Goal: Task Accomplishment & Management: Use online tool/utility

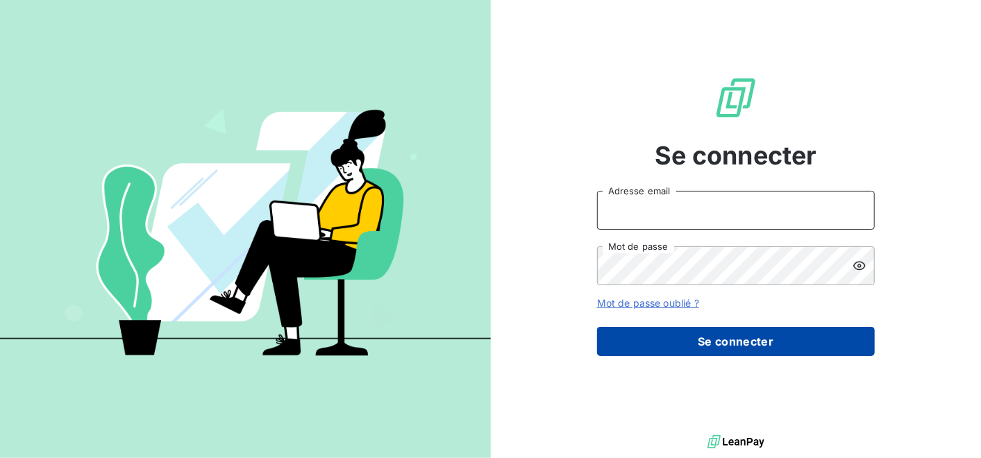
type input "[PERSON_NAME][EMAIL_ADDRESS][DOMAIN_NAME]"
click at [702, 345] on button "Se connecter" at bounding box center [736, 341] width 278 height 29
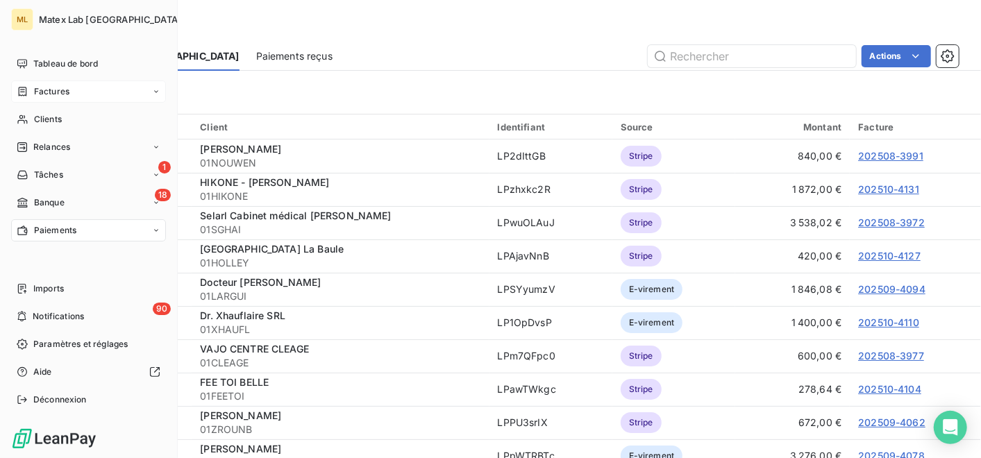
click at [23, 95] on icon at bounding box center [23, 91] width 8 height 9
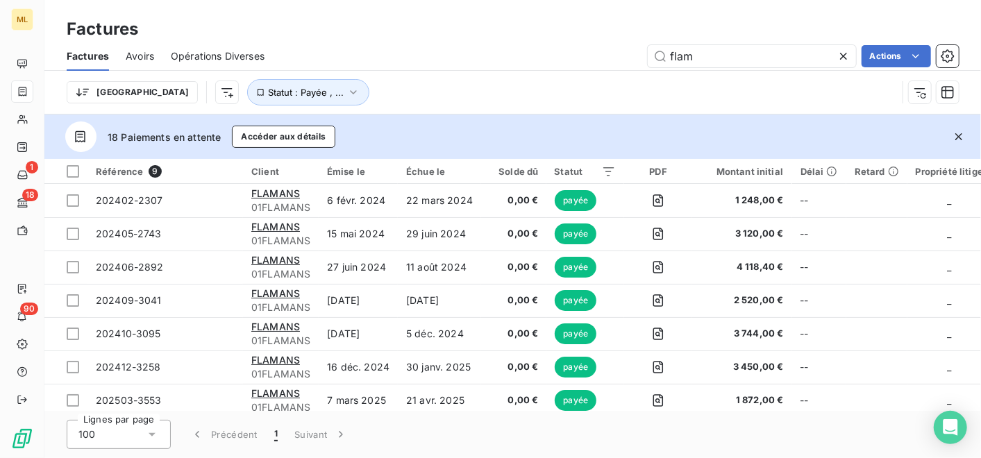
drag, startPoint x: 709, startPoint y: 63, endPoint x: 614, endPoint y: 60, distance: 94.5
click at [614, 60] on div "flam Actions" at bounding box center [620, 56] width 678 height 22
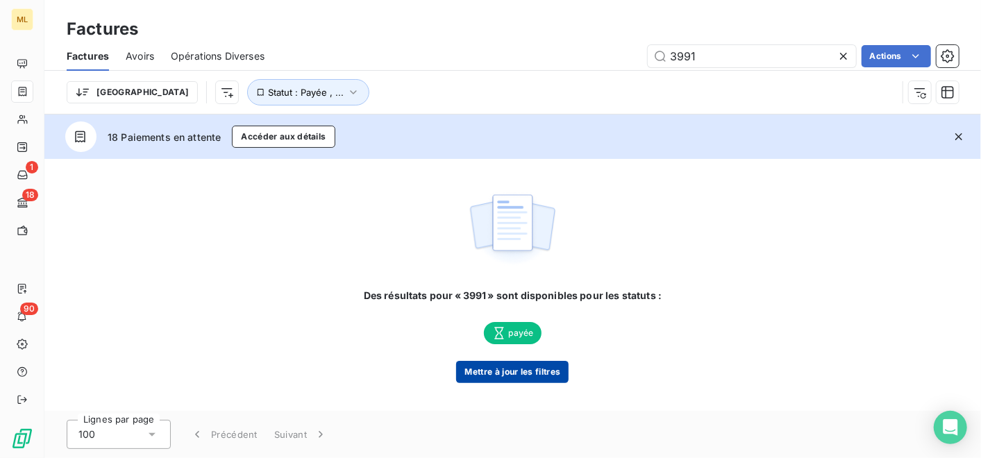
type input "3991"
click at [510, 366] on button "Mettre à jour les filtres" at bounding box center [512, 372] width 112 height 22
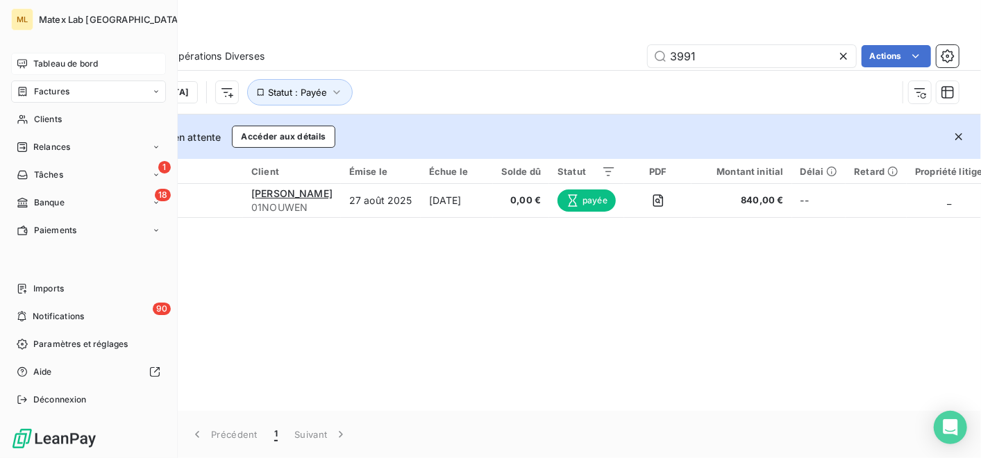
click at [45, 64] on span "Tableau de bord" at bounding box center [65, 64] width 65 height 12
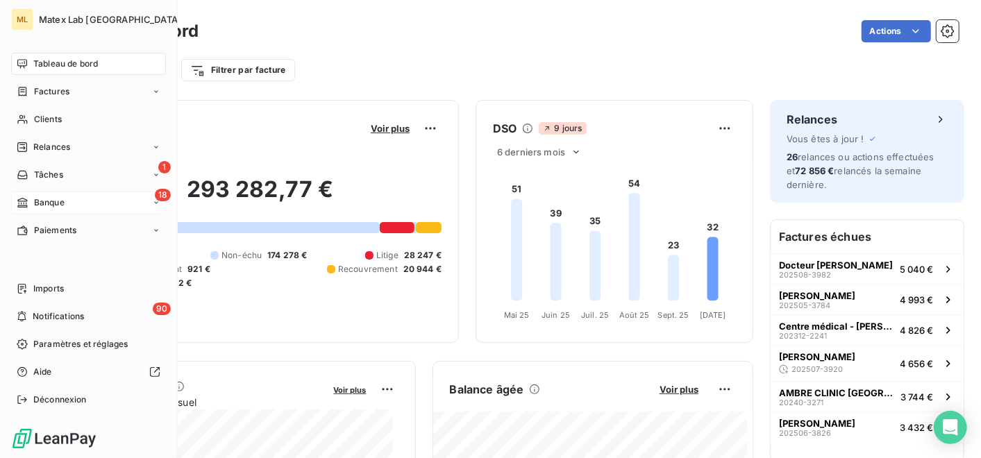
click at [69, 204] on div "18 Banque" at bounding box center [88, 203] width 155 height 22
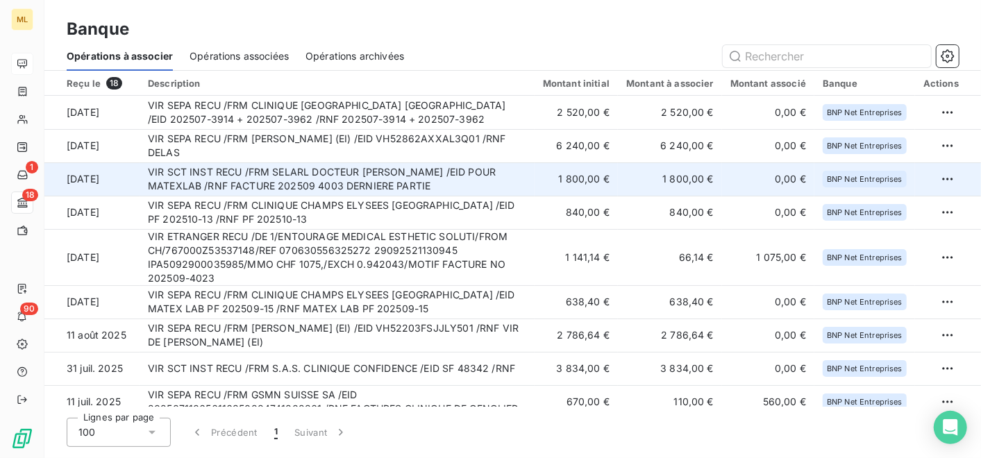
click at [558, 178] on td "1 800,00 €" at bounding box center [576, 178] width 83 height 33
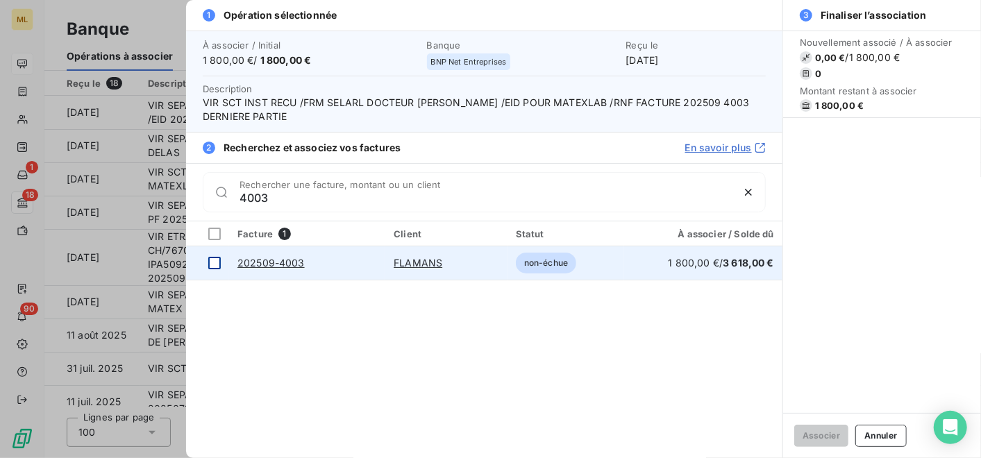
type input "4003"
click at [215, 260] on div at bounding box center [214, 263] width 12 height 12
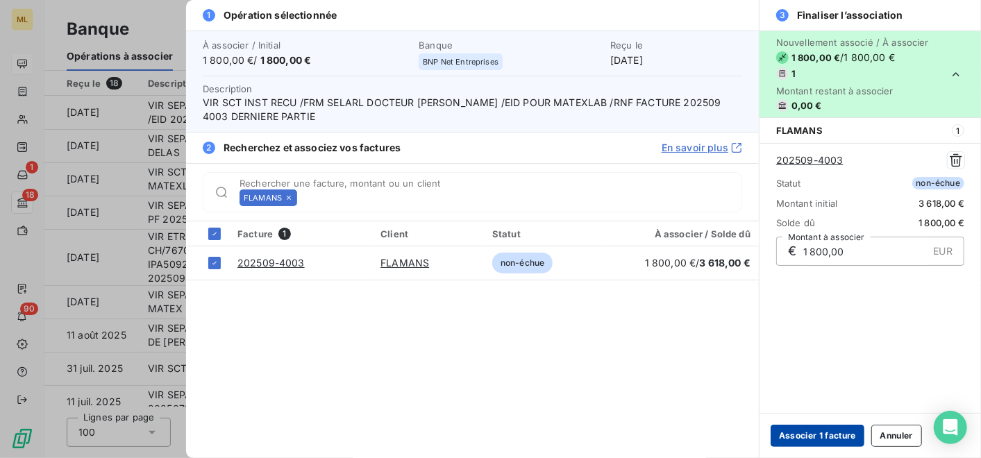
click at [812, 436] on button "Associer 1 facture" at bounding box center [818, 436] width 94 height 22
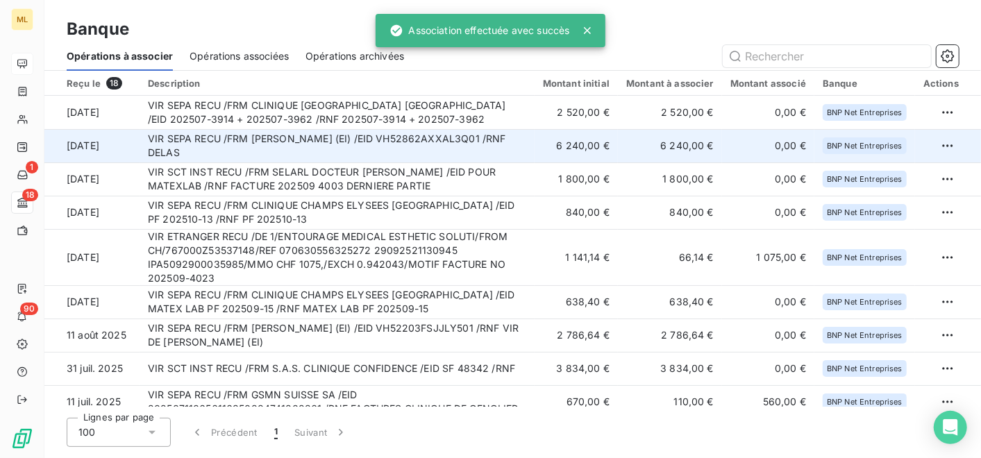
click at [607, 146] on td "6 240,00 €" at bounding box center [576, 145] width 83 height 33
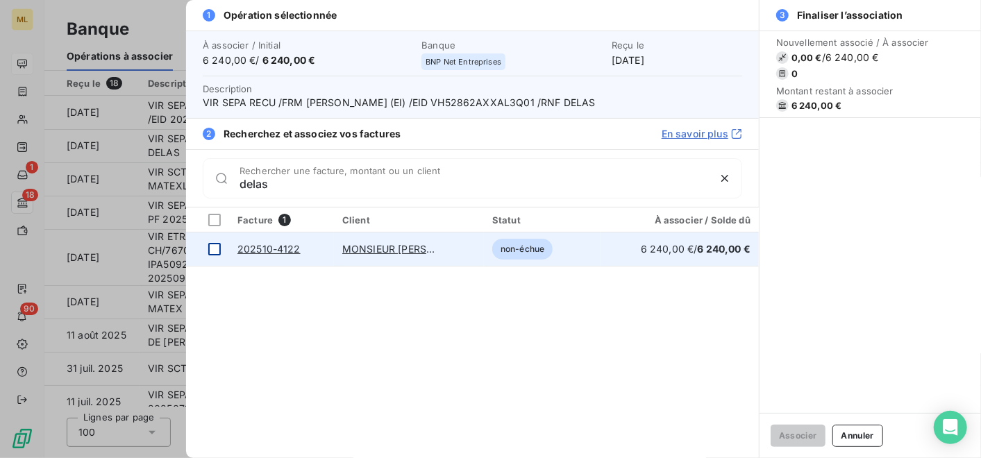
type input "delas"
click at [215, 251] on div at bounding box center [214, 249] width 12 height 12
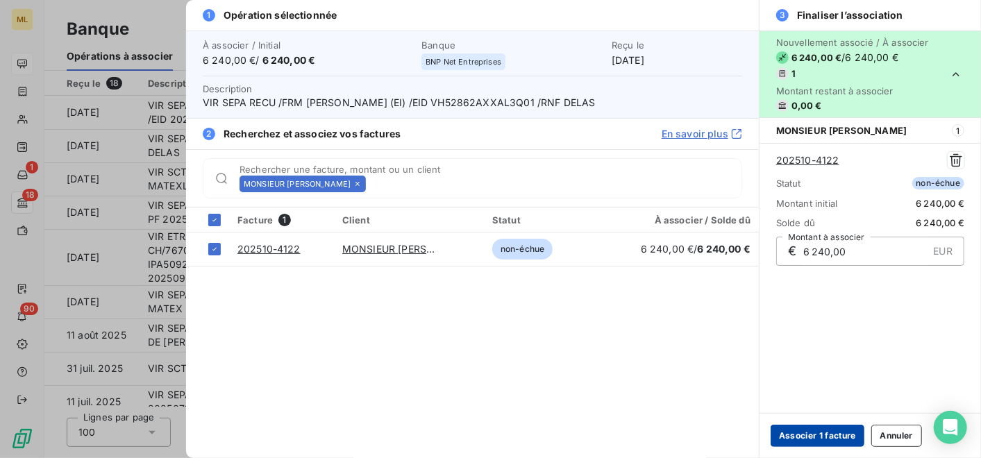
click at [816, 439] on button "Associer 1 facture" at bounding box center [818, 436] width 94 height 22
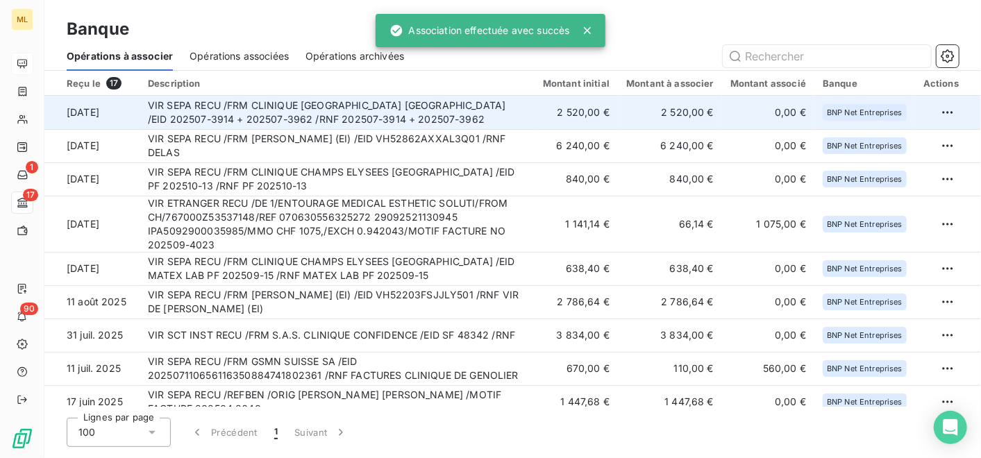
click at [529, 112] on td "VIR SEPA RECU /FRM CLINIQUE [GEOGRAPHIC_DATA] [GEOGRAPHIC_DATA] /EID 202507-391…" at bounding box center [337, 112] width 395 height 33
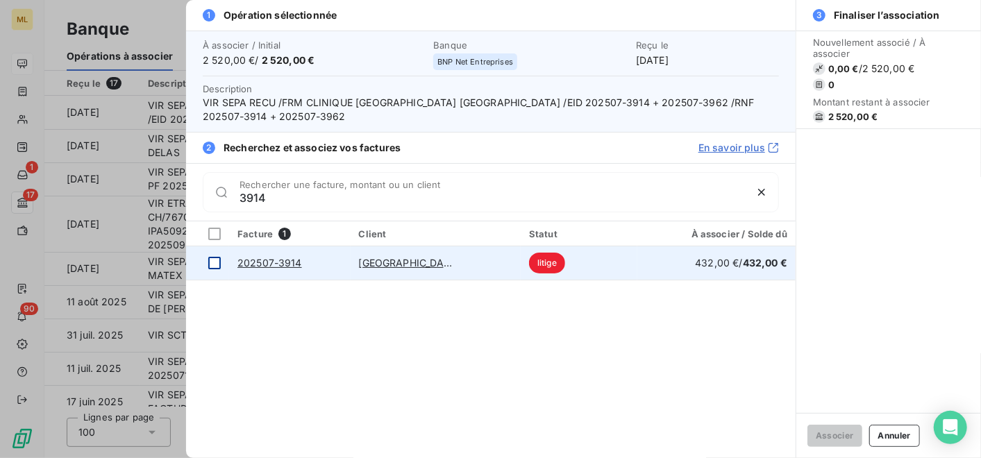
type input "3914"
click at [212, 262] on div at bounding box center [214, 263] width 12 height 12
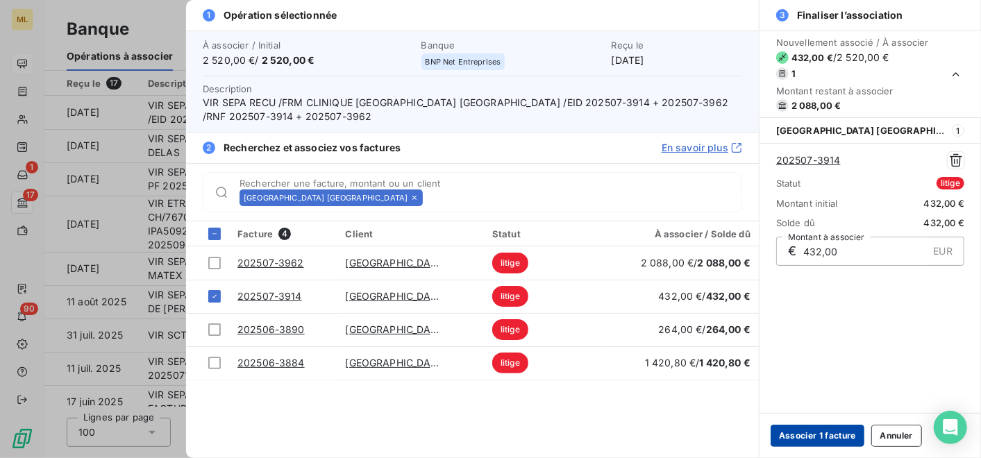
click at [807, 439] on button "Associer 1 facture" at bounding box center [818, 436] width 94 height 22
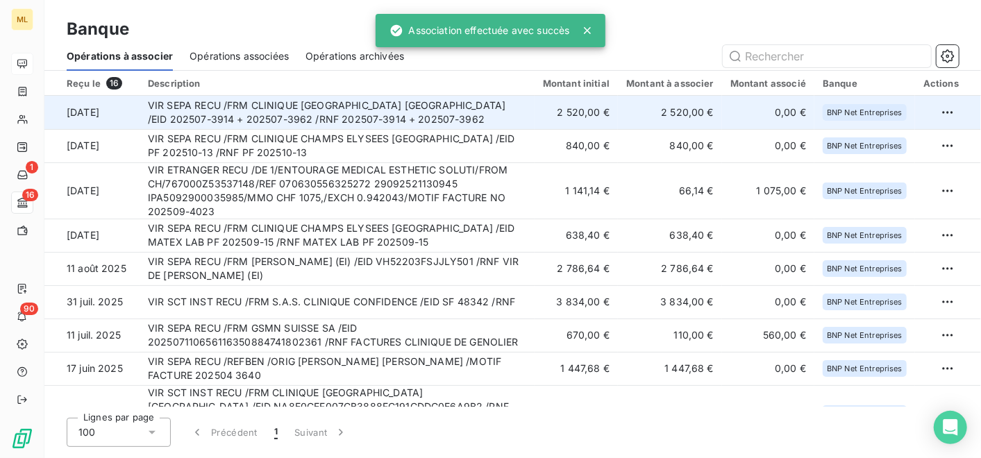
click at [466, 103] on td "VIR SEPA RECU /FRM CLINIQUE [GEOGRAPHIC_DATA] [GEOGRAPHIC_DATA] /EID 202507-391…" at bounding box center [337, 112] width 395 height 33
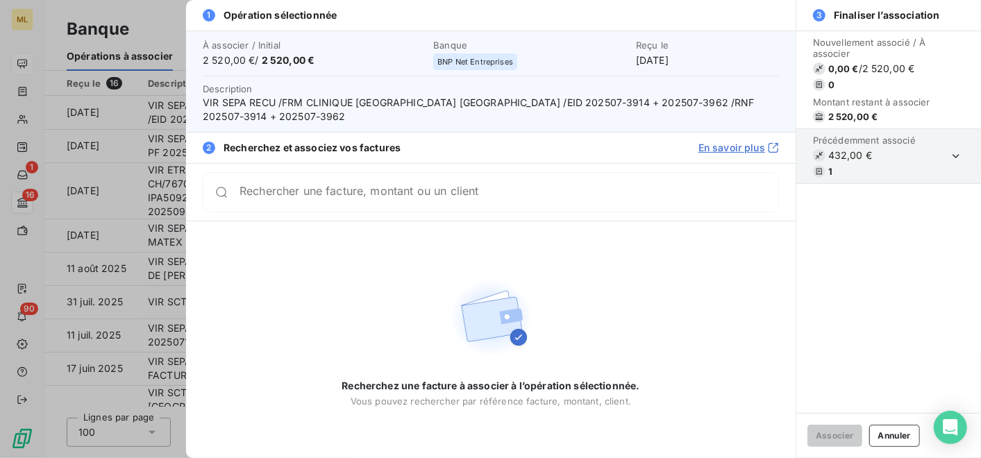
click at [520, 199] on input "Rechercher une facture, montant ou un client" at bounding box center [509, 192] width 539 height 14
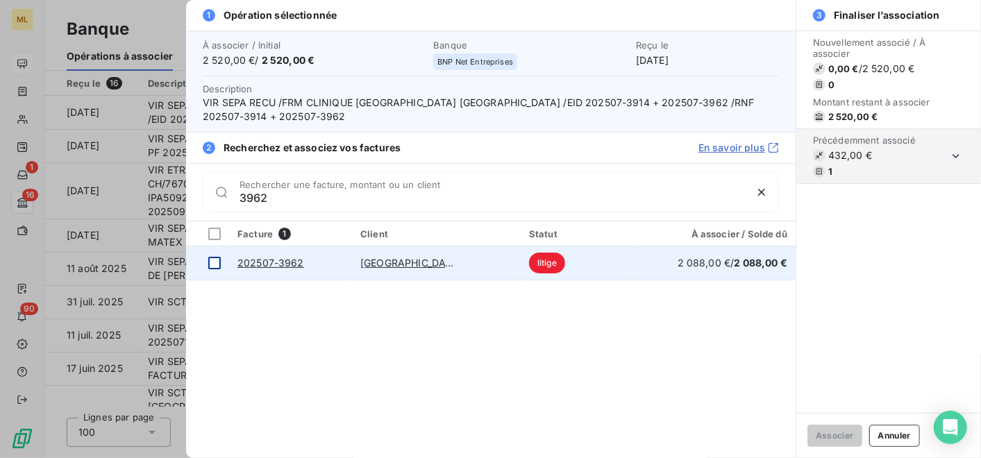
type input "3962"
click at [214, 261] on div at bounding box center [214, 263] width 12 height 12
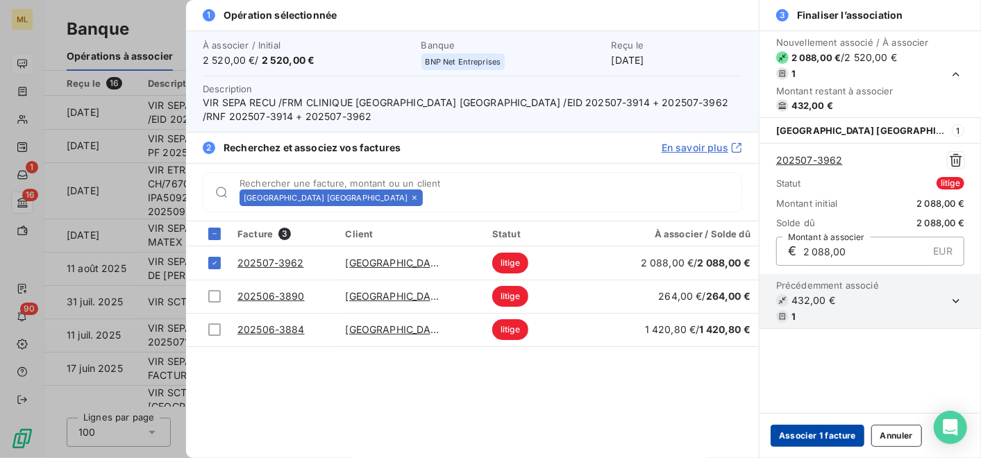
click at [801, 428] on button "Associer 1 facture" at bounding box center [818, 436] width 94 height 22
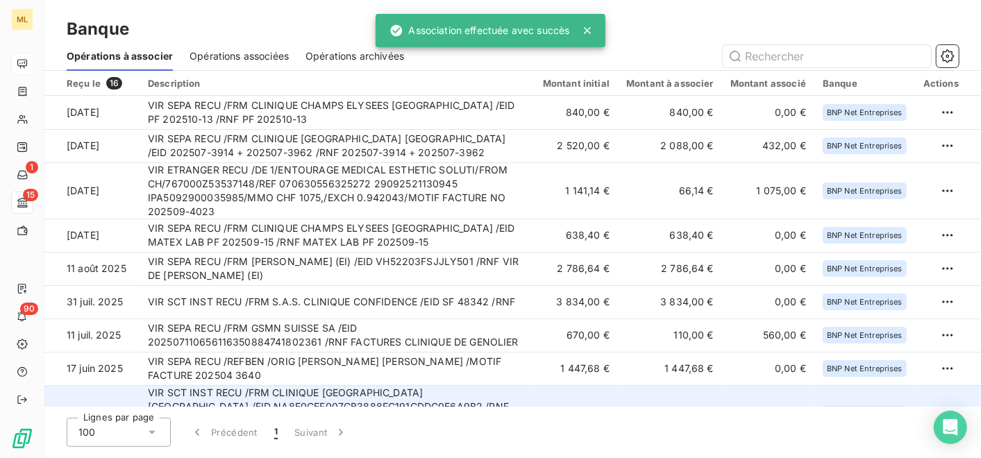
click at [776, 402] on td "677,28 €" at bounding box center [768, 413] width 92 height 56
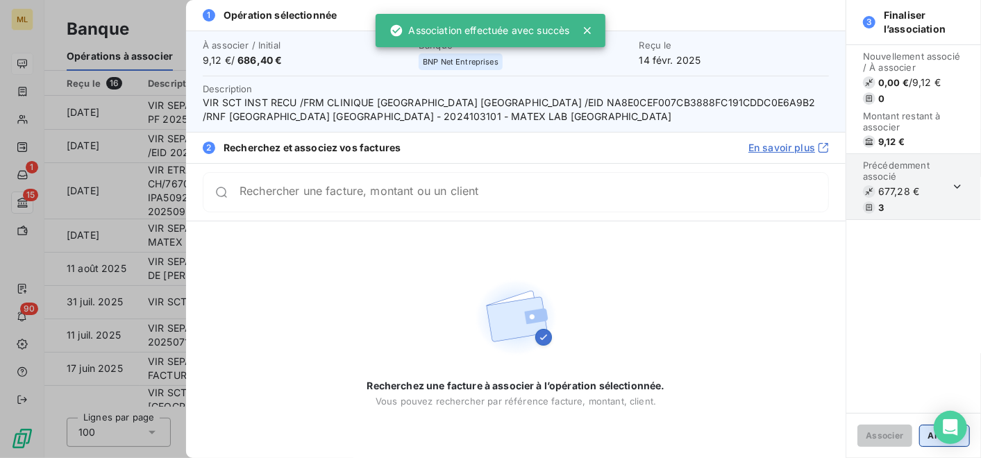
click at [924, 442] on button "Annuler" at bounding box center [944, 436] width 51 height 22
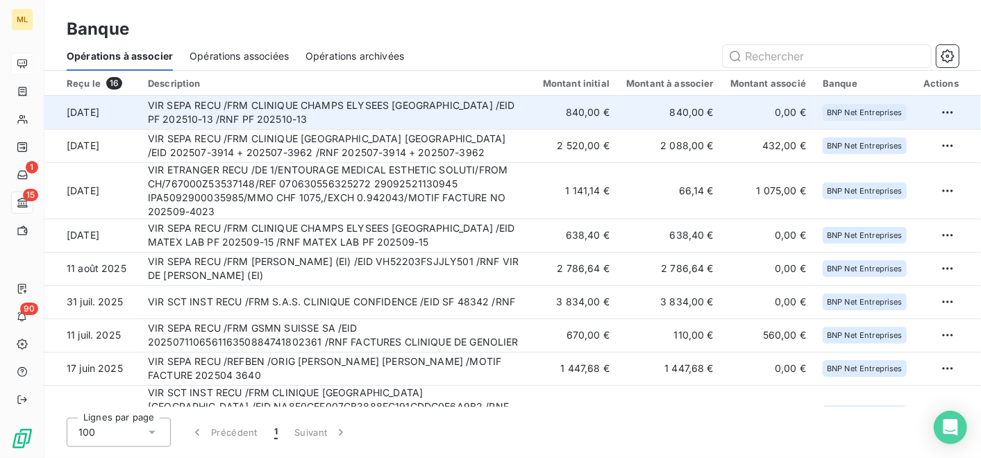
click at [473, 109] on td "VIR SEPA RECU /FRM CLINIQUE CHAMPS ELYSEES [GEOGRAPHIC_DATA] /EID PF 202510-13 …" at bounding box center [337, 112] width 395 height 33
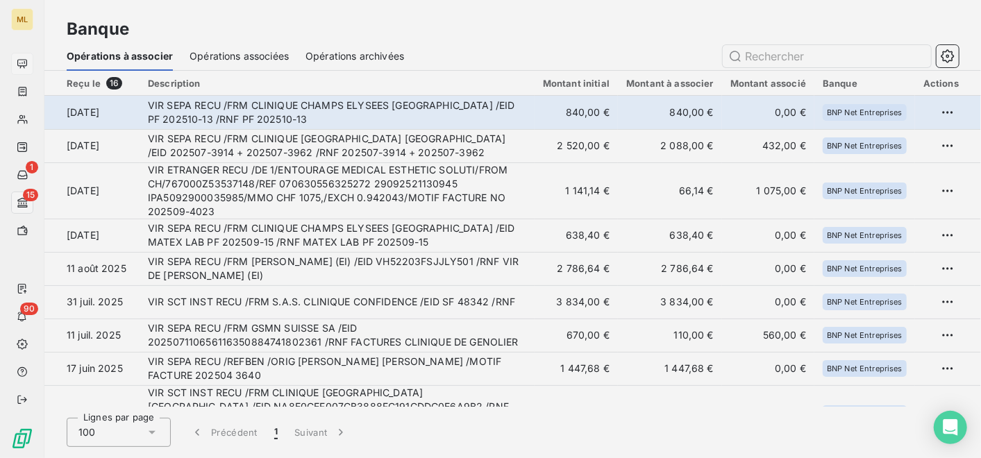
click at [473, 458] on div "1 Opération sélectionnée À associer / Initial 840,00 € / 840,00 € Banque BNP Ne…" at bounding box center [490, 458] width 981 height 0
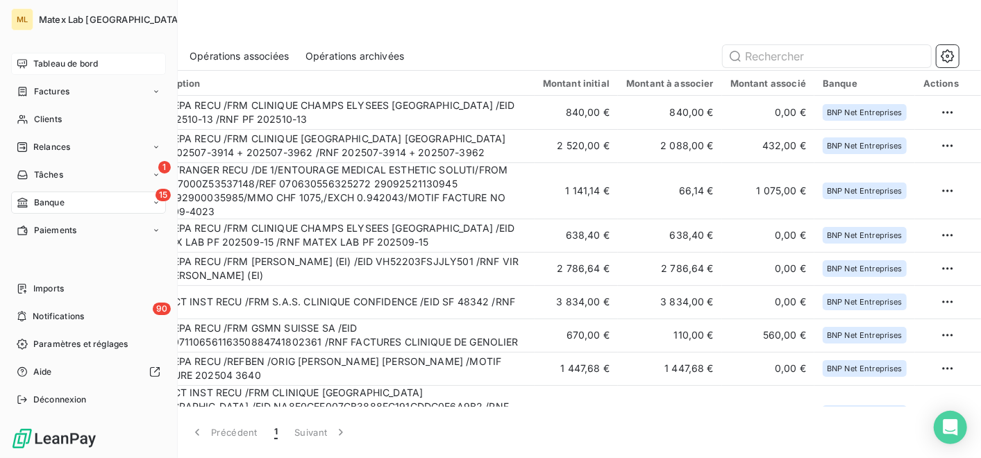
click at [59, 65] on span "Tableau de bord" at bounding box center [65, 64] width 65 height 12
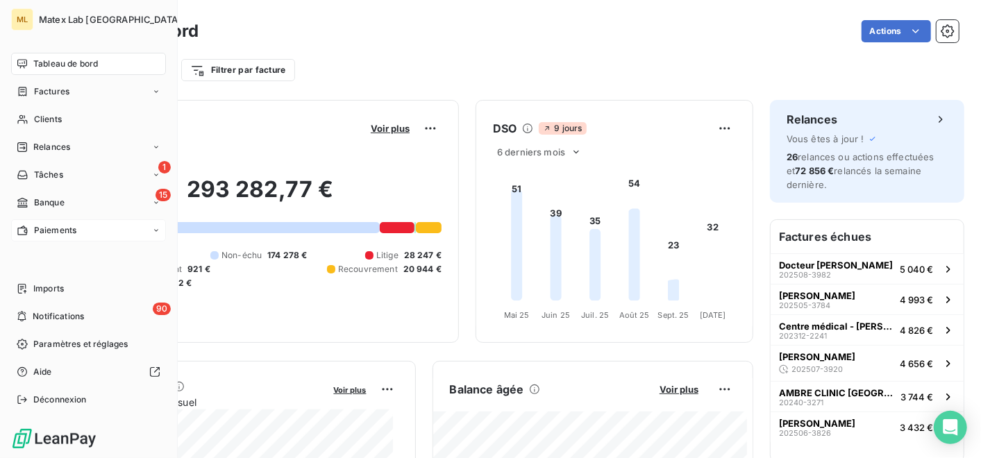
click at [38, 237] on div "Paiements" at bounding box center [88, 230] width 155 height 22
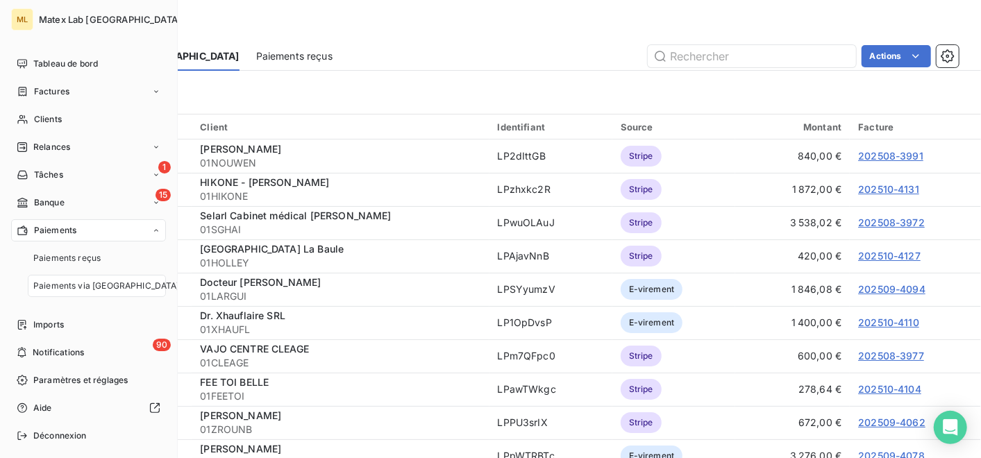
drag, startPoint x: 38, startPoint y: 237, endPoint x: 53, endPoint y: 234, distance: 15.5
click at [53, 234] on div "Paiements" at bounding box center [88, 230] width 155 height 22
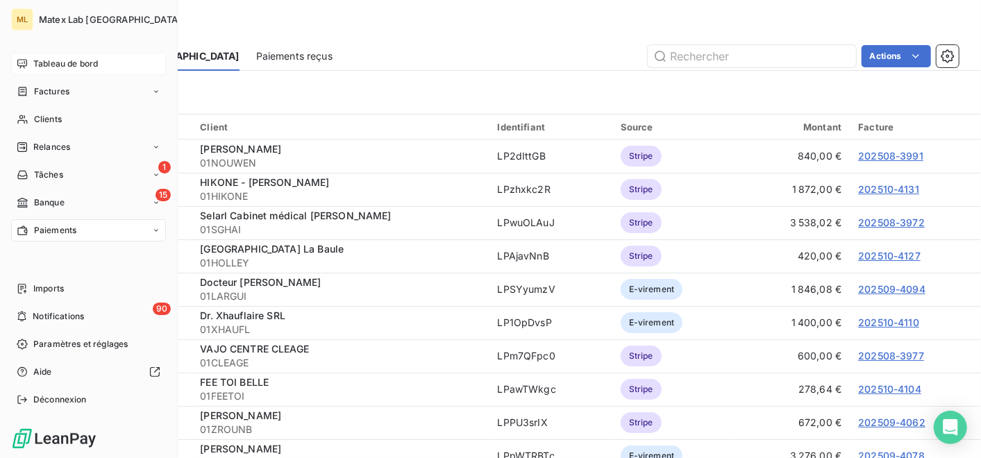
click at [51, 59] on span "Tableau de bord" at bounding box center [65, 64] width 65 height 12
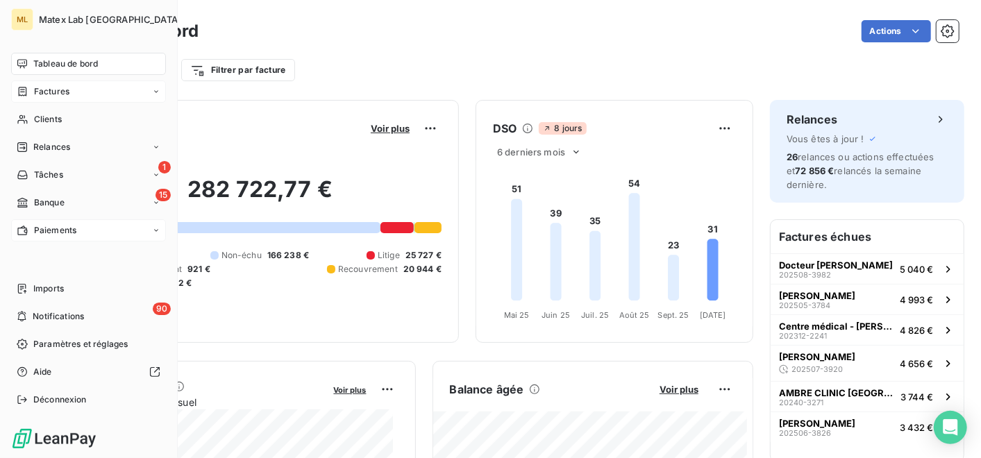
click at [54, 85] on span "Factures" at bounding box center [51, 91] width 35 height 12
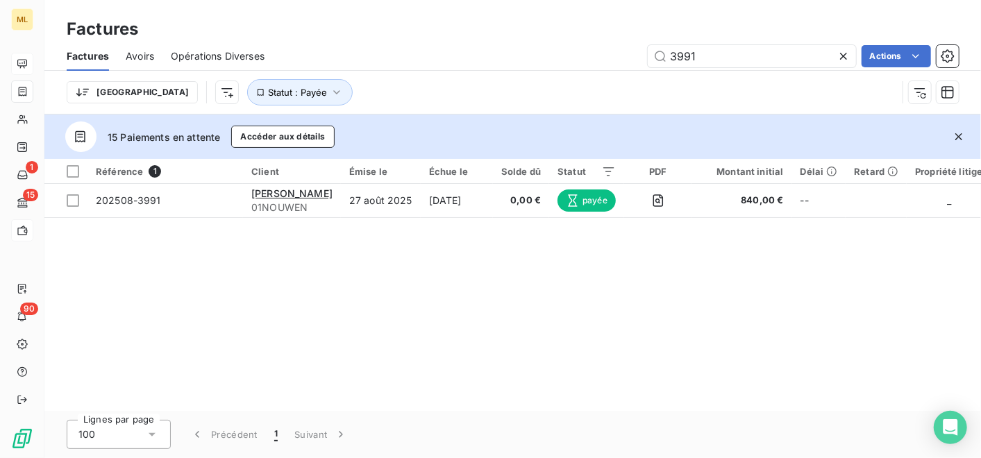
click at [843, 51] on icon at bounding box center [844, 56] width 14 height 14
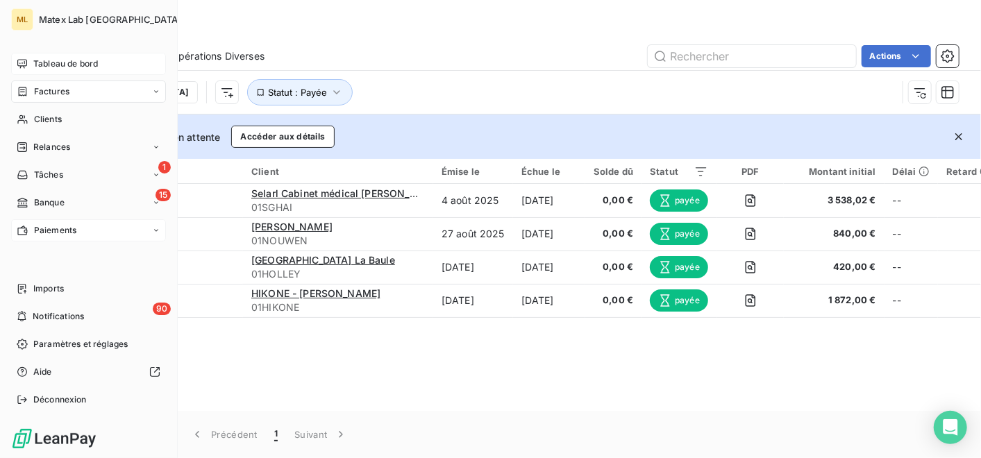
click at [55, 225] on span "Paiements" at bounding box center [55, 230] width 42 height 12
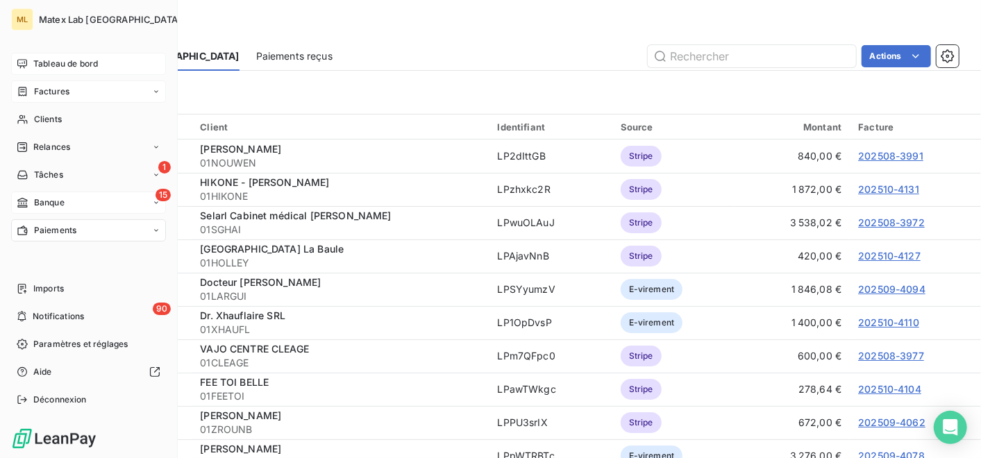
click at [62, 206] on span "Banque" at bounding box center [49, 202] width 31 height 12
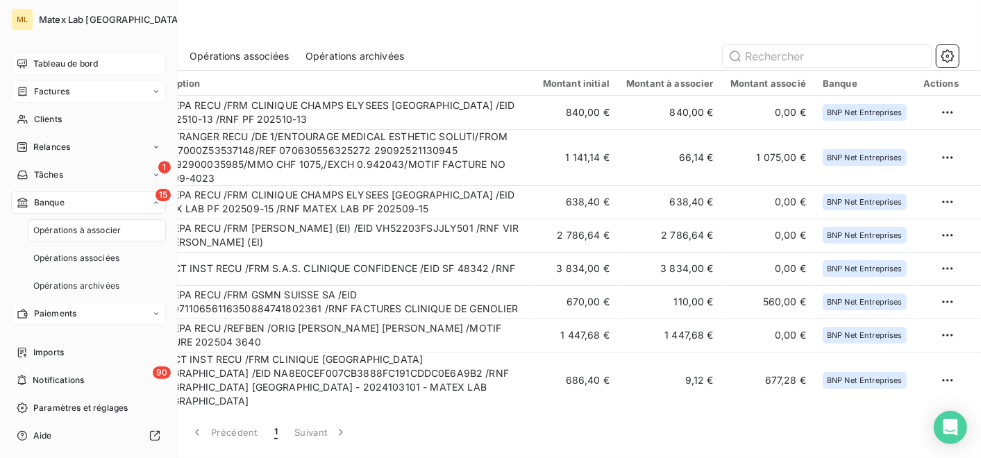
click at [90, 63] on span "Tableau de bord" at bounding box center [65, 64] width 65 height 12
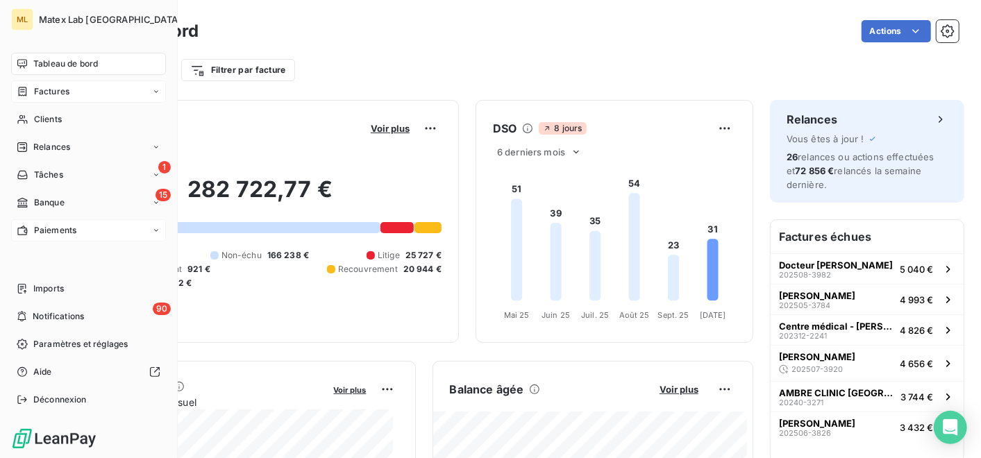
click at [83, 93] on div "Factures" at bounding box center [88, 92] width 155 height 22
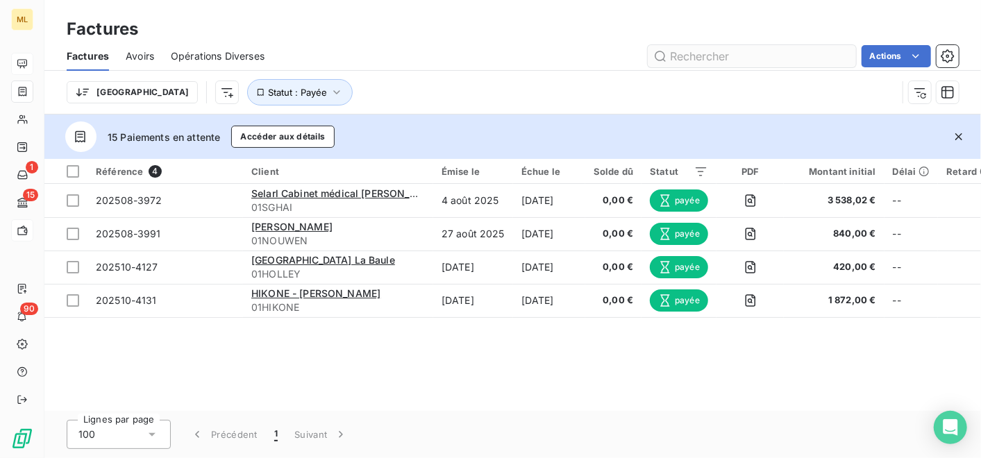
click at [718, 51] on input "text" at bounding box center [752, 56] width 208 height 22
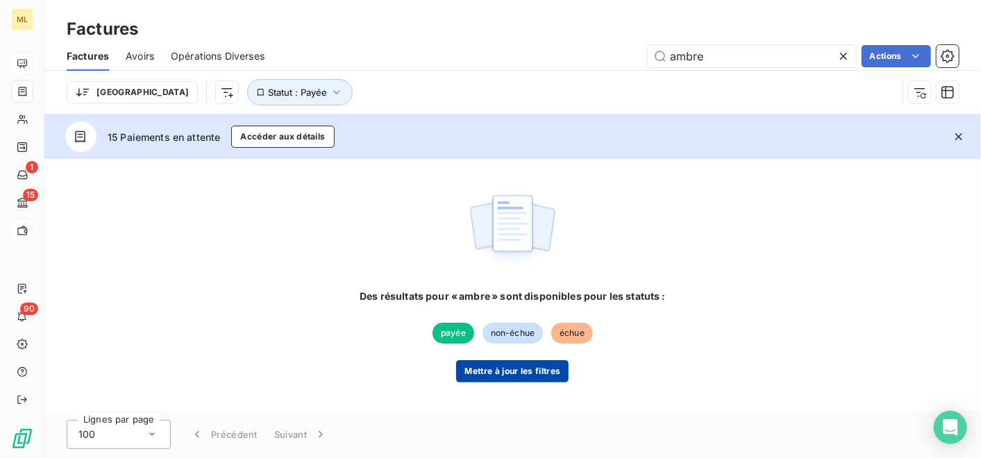
type input "ambre"
click at [538, 367] on button "Mettre à jour les filtres" at bounding box center [512, 371] width 112 height 22
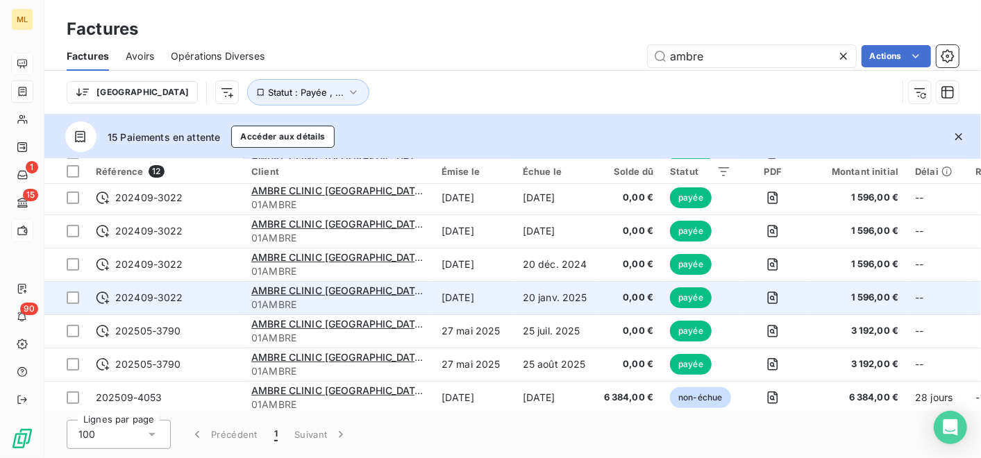
scroll to position [178, 0]
